Goal: Task Accomplishment & Management: Complete application form

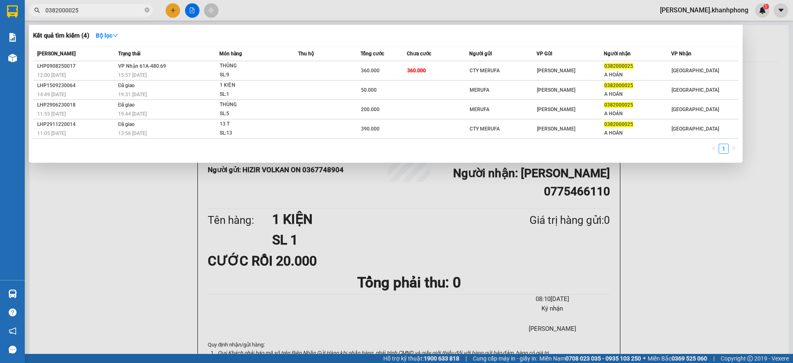
click at [174, 9] on div at bounding box center [396, 181] width 793 height 363
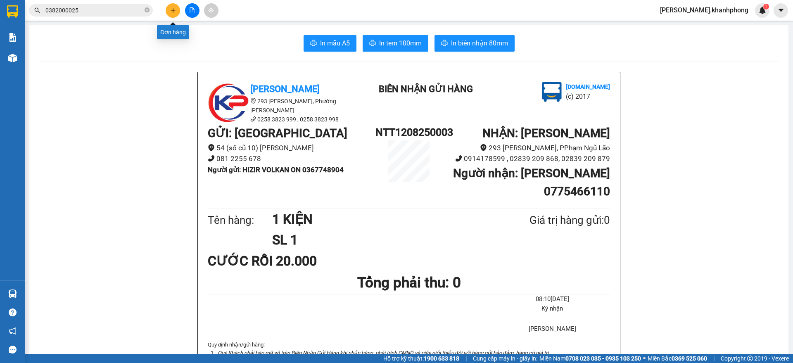
click at [170, 8] on icon "plus" at bounding box center [173, 10] width 6 height 6
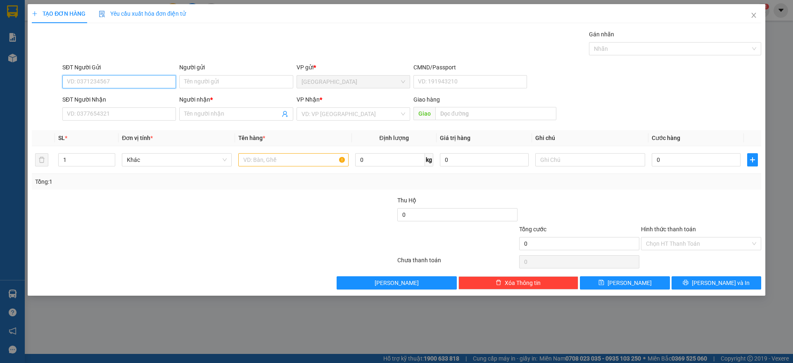
click at [105, 85] on input "SĐT Người Gửi" at bounding box center [119, 81] width 114 height 13
type input "0905903676"
drag, startPoint x: 108, startPoint y: 99, endPoint x: 111, endPoint y: 102, distance: 4.7
click at [110, 99] on div "0905903676 - BÍCH PHƯỢNG" at bounding box center [119, 98] width 104 height 9
type input "BÍCH PHƯỢNG"
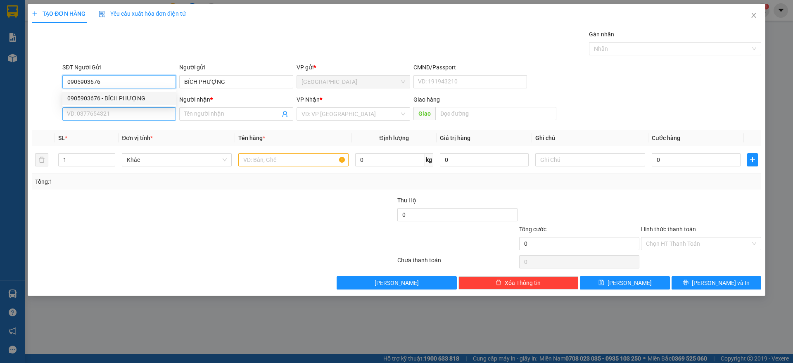
type input "0905903676"
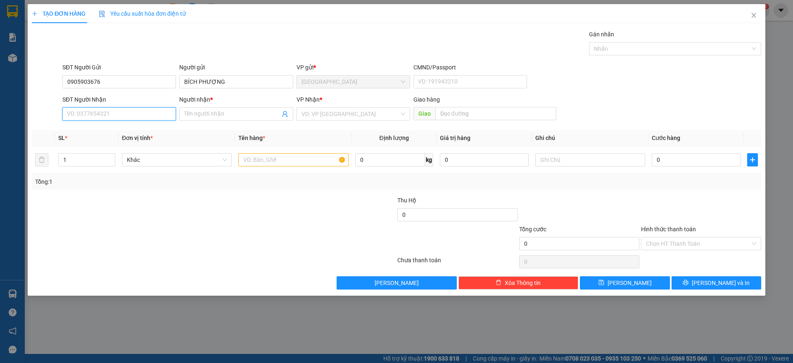
click at [113, 111] on input "SĐT Người Nhận" at bounding box center [119, 113] width 114 height 13
type input "0914936491"
click at [154, 128] on div "0914936491 - [PERSON_NAME]" at bounding box center [119, 130] width 104 height 9
type input "[PERSON_NAME]"
type input "0914936491"
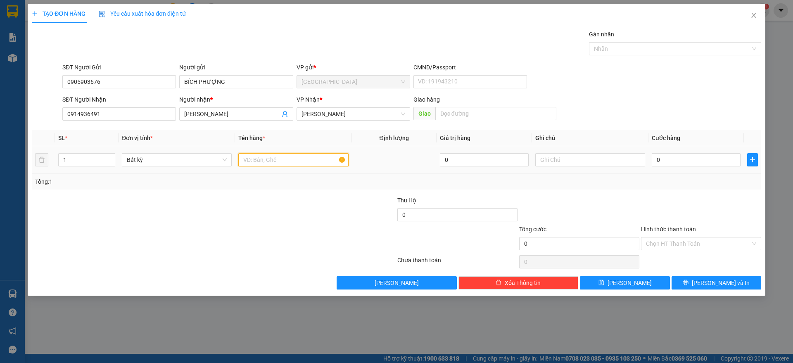
click at [277, 158] on input "text" at bounding box center [293, 159] width 110 height 13
type input "1 hộp"
click at [663, 159] on input "0" at bounding box center [695, 159] width 89 height 13
type input "2"
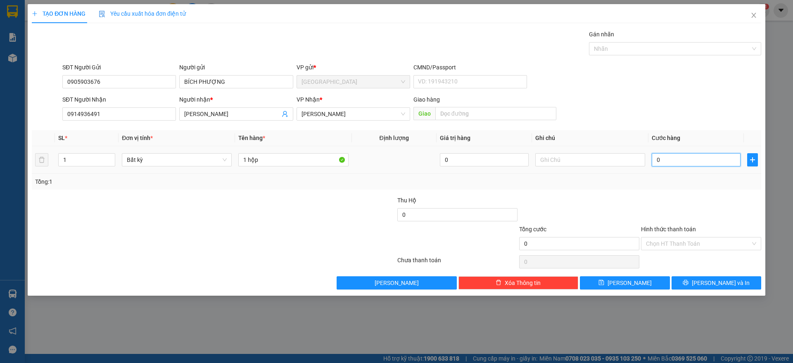
type input "2"
type input "20"
type input "20.000"
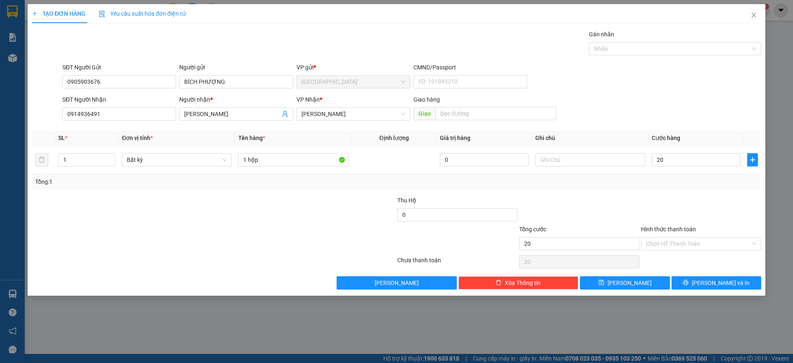
type input "20.000"
click at [679, 187] on div "Tổng: 1" at bounding box center [396, 182] width 729 height 16
click at [688, 239] on input "Hình thức thanh toán" at bounding box center [698, 243] width 104 height 12
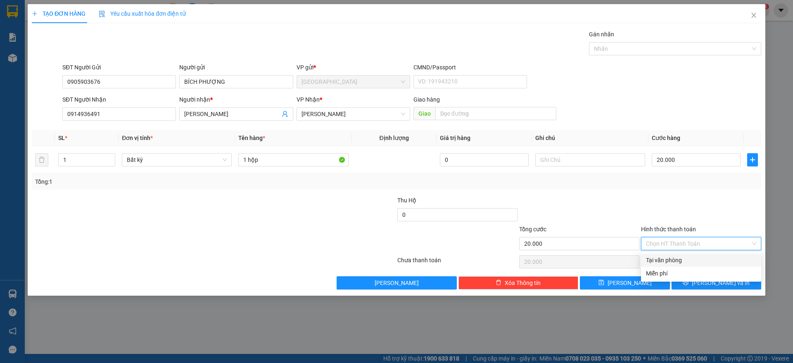
drag, startPoint x: 666, startPoint y: 258, endPoint x: 681, endPoint y: 271, distance: 20.2
click at [667, 258] on div "Tại văn phòng" at bounding box center [701, 260] width 110 height 9
type input "0"
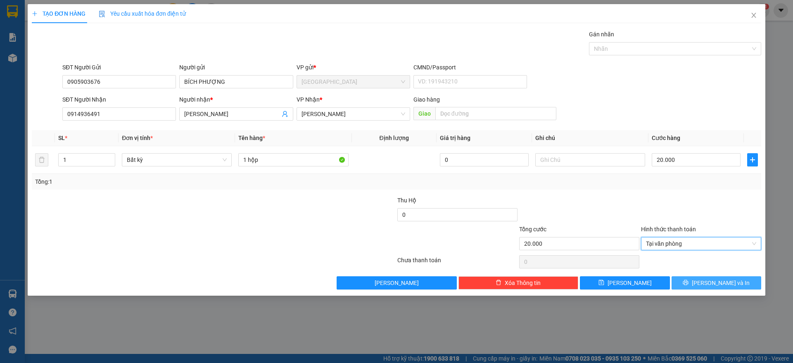
click at [706, 284] on button "[PERSON_NAME] và In" at bounding box center [716, 282] width 90 height 13
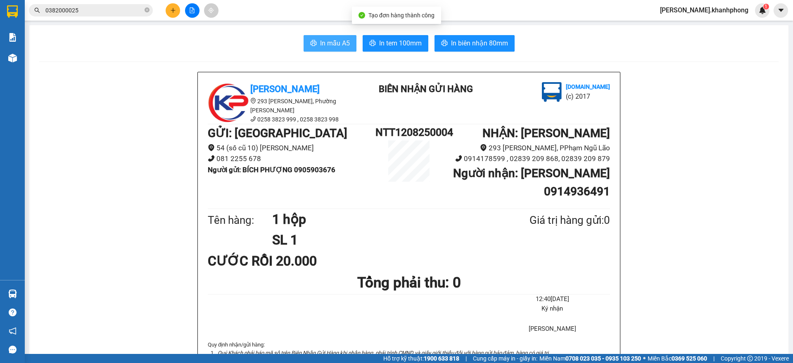
click at [320, 45] on span "In mẫu A5" at bounding box center [335, 43] width 30 height 10
